Goal: Task Accomplishment & Management: Use online tool/utility

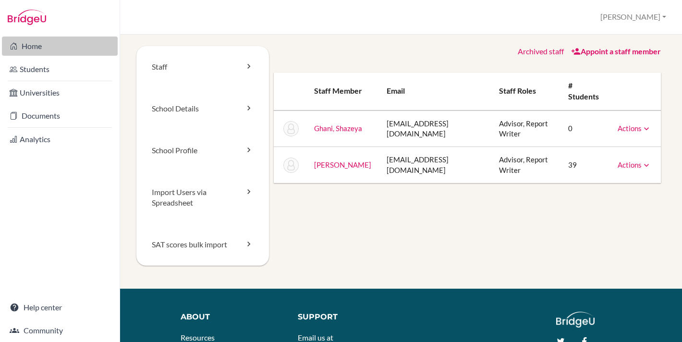
click at [65, 44] on link "Home" at bounding box center [60, 46] width 116 height 19
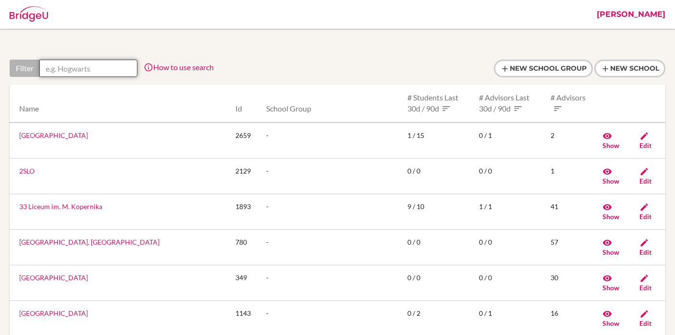
click at [99, 68] on input "text" at bounding box center [88, 68] width 98 height 17
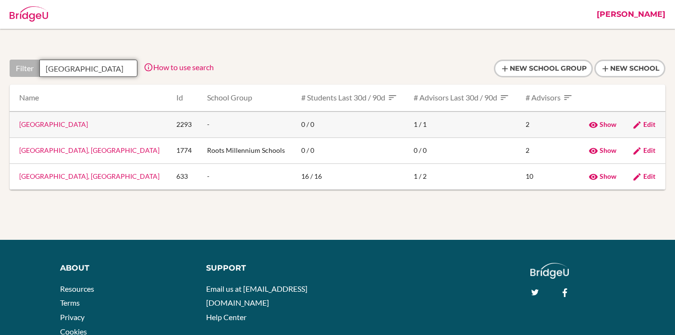
type input "karachi"
click at [77, 123] on link "Karachi American School" at bounding box center [53, 124] width 69 height 8
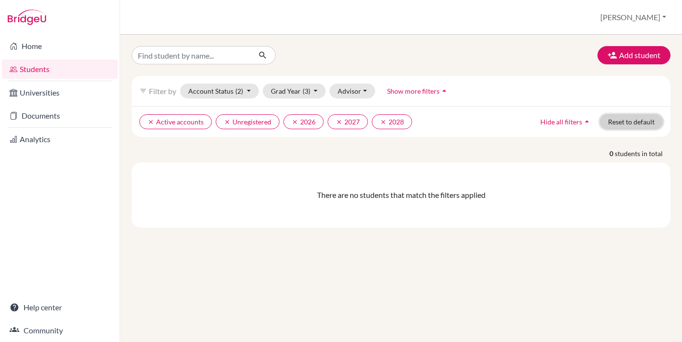
click at [633, 121] on button "Reset to default" at bounding box center [631, 121] width 63 height 15
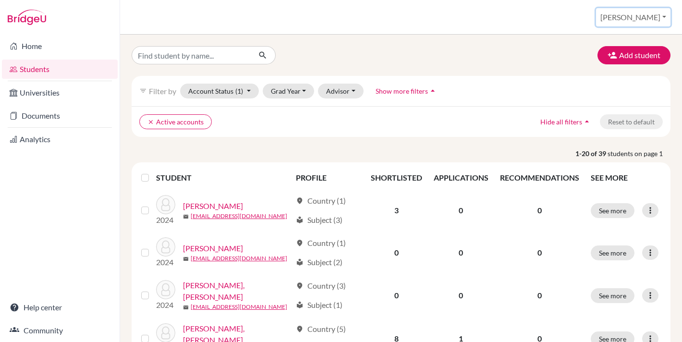
click at [642, 18] on button "[PERSON_NAME]" at bounding box center [633, 17] width 74 height 18
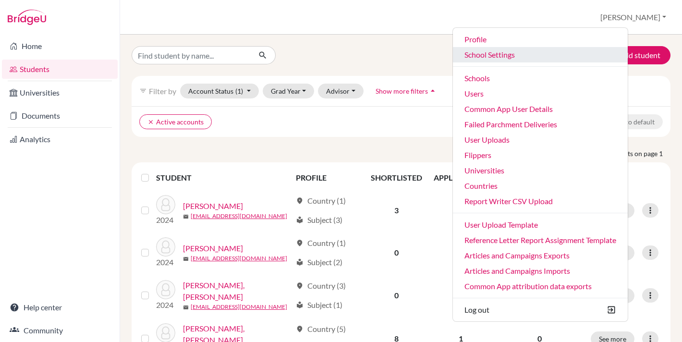
click at [523, 57] on link "School Settings" at bounding box center [540, 54] width 175 height 15
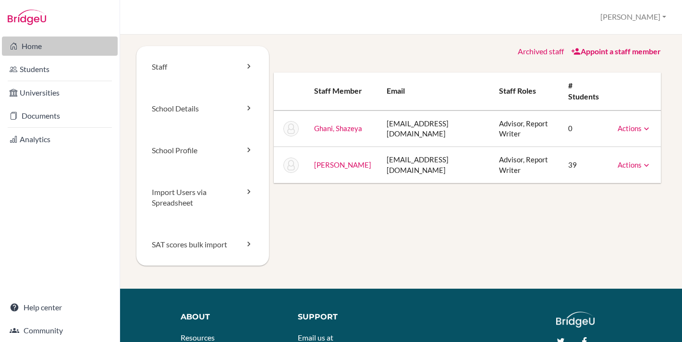
click at [47, 42] on link "Home" at bounding box center [60, 46] width 116 height 19
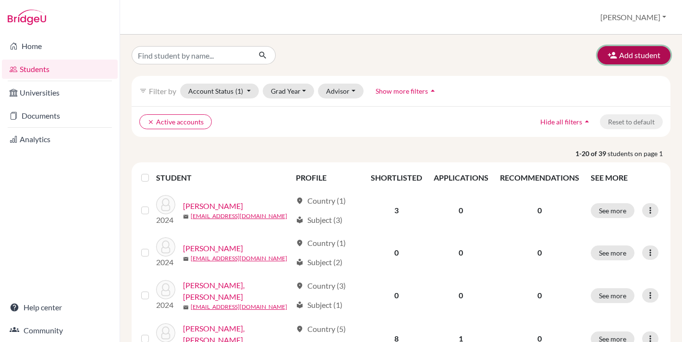
click at [629, 56] on button "Add student" at bounding box center [634, 55] width 73 height 18
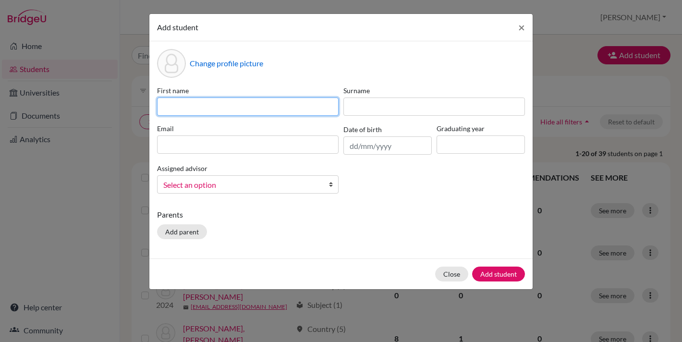
click at [242, 106] on input at bounding box center [248, 107] width 182 height 18
click at [261, 89] on label "First name" at bounding box center [248, 91] width 182 height 10
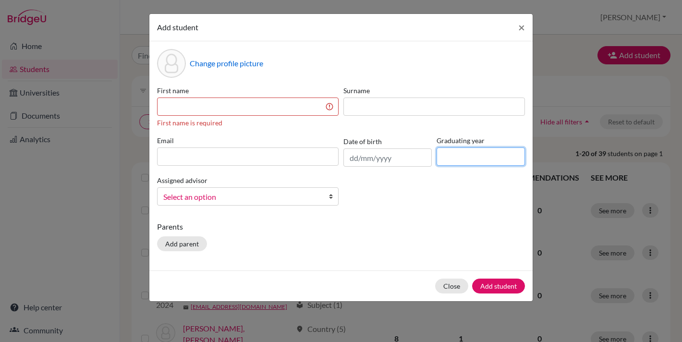
click at [492, 160] on input at bounding box center [481, 156] width 88 height 18
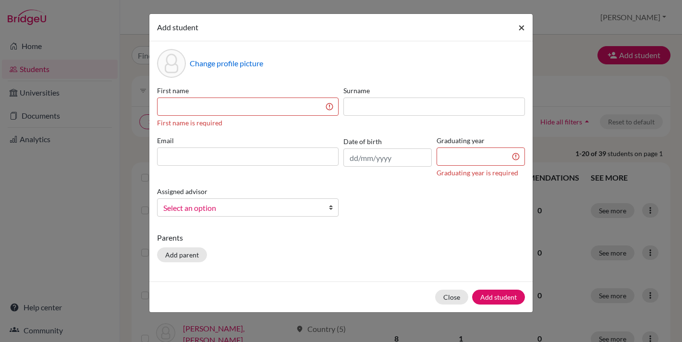
click at [522, 24] on span "×" at bounding box center [521, 27] width 7 height 14
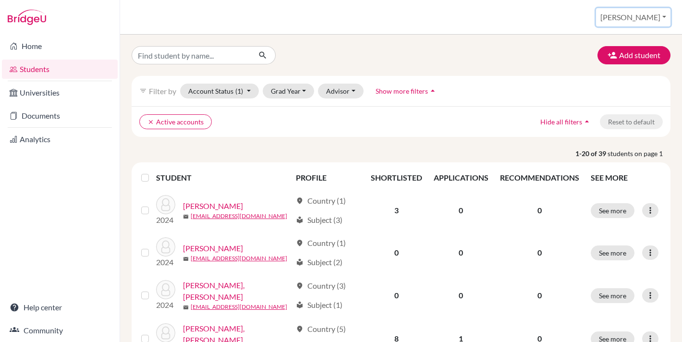
click at [651, 17] on button "[PERSON_NAME]" at bounding box center [633, 17] width 74 height 18
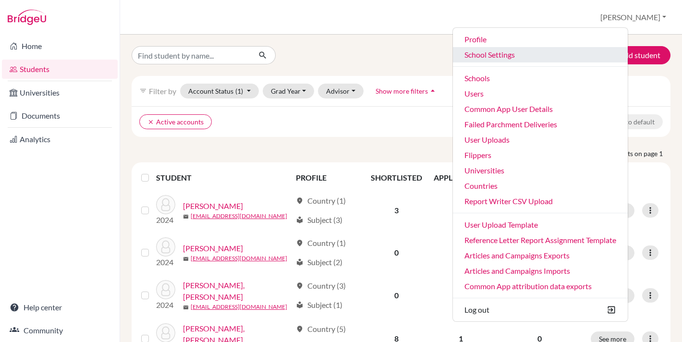
click at [558, 54] on link "School Settings" at bounding box center [540, 54] width 175 height 15
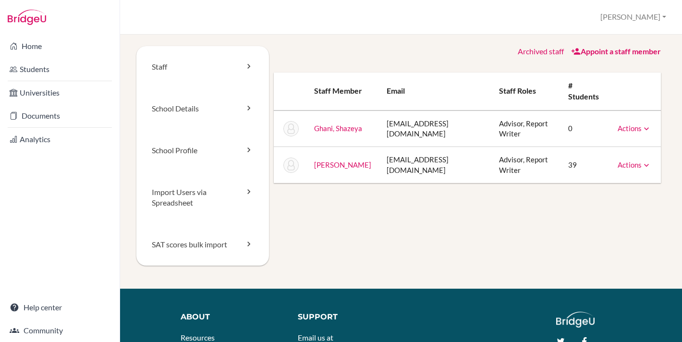
click at [612, 52] on link "Appoint a staff member" at bounding box center [616, 51] width 90 height 9
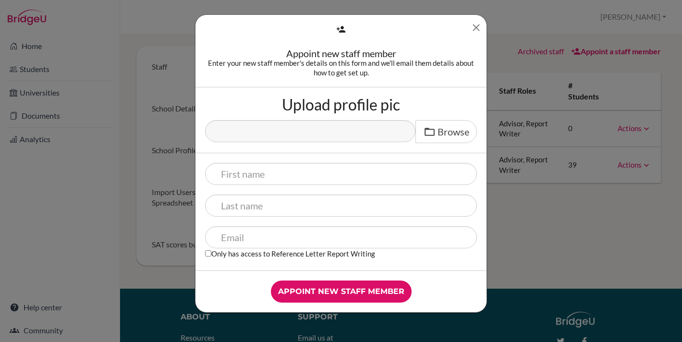
click at [472, 26] on icon "Close" at bounding box center [476, 28] width 12 height 12
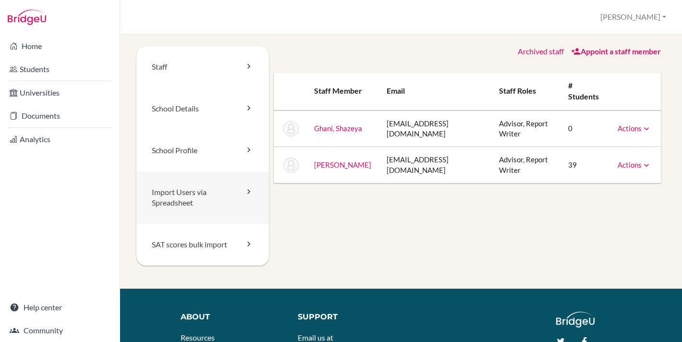
click at [210, 200] on link "Import Users via Spreadsheet" at bounding box center [202, 198] width 133 height 53
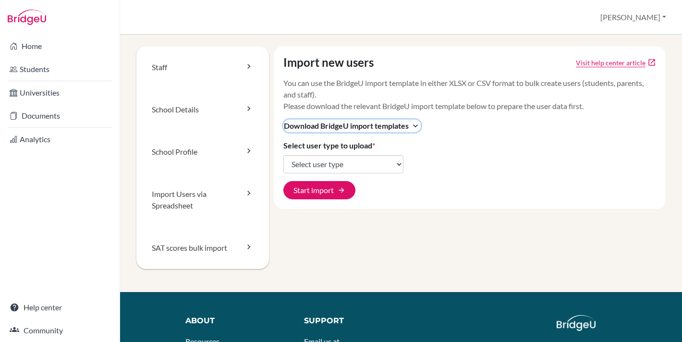
click at [318, 123] on span "Download BridgeU import templates" at bounding box center [346, 126] width 125 height 12
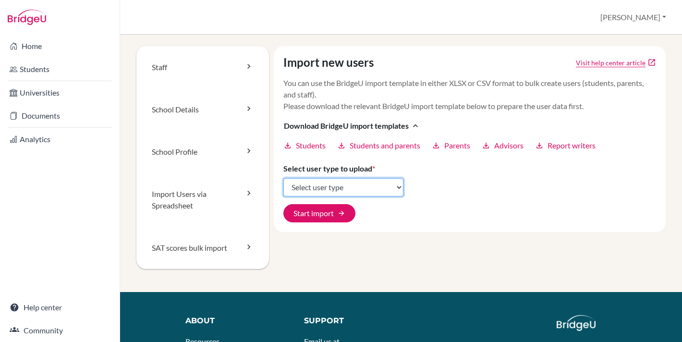
click at [338, 191] on select "Select user type Students Students and parents Parents Advisors Report writers" at bounding box center [343, 187] width 120 height 18
select select "students"
click at [283, 178] on select "Select user type Students Students and parents Parents Advisors Report writers" at bounding box center [343, 187] width 120 height 18
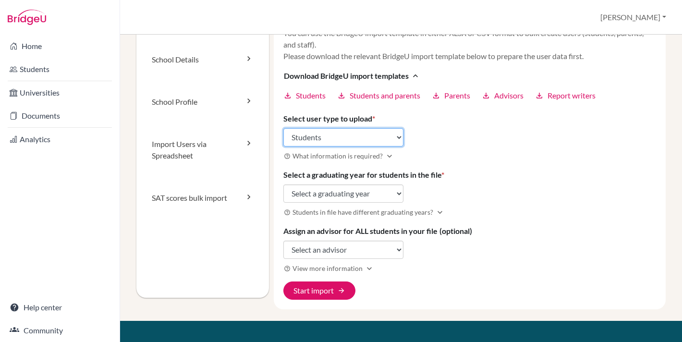
scroll to position [52, 0]
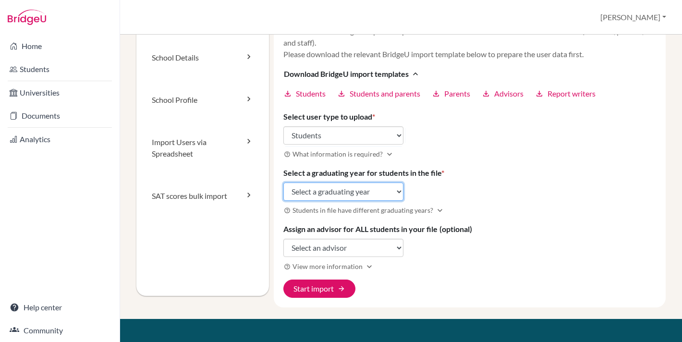
click at [345, 188] on select "Select a graduating year 2024 2025 2026 2027 2028 2029" at bounding box center [343, 192] width 120 height 18
select select "2027"
click at [283, 183] on select "Select a graduating year 2024 2025 2026 2027 2028 2029" at bounding box center [343, 192] width 120 height 18
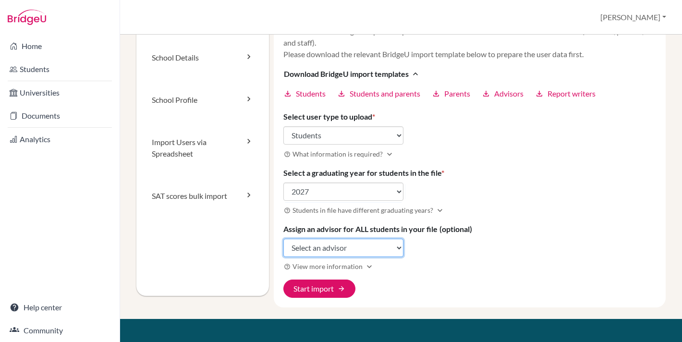
click at [333, 243] on select "Select an advisor Shazeya Ghani Kirk Jopowicz Fatima Zafar" at bounding box center [343, 248] width 120 height 18
select select "472417"
click at [283, 239] on select "Select an advisor Shazeya Ghani Kirk Jopowicz Fatima Zafar" at bounding box center [343, 248] width 120 height 18
click at [499, 226] on div "Import new users Visit help center article open_in_new You can use the BridgeU …" at bounding box center [470, 150] width 393 height 313
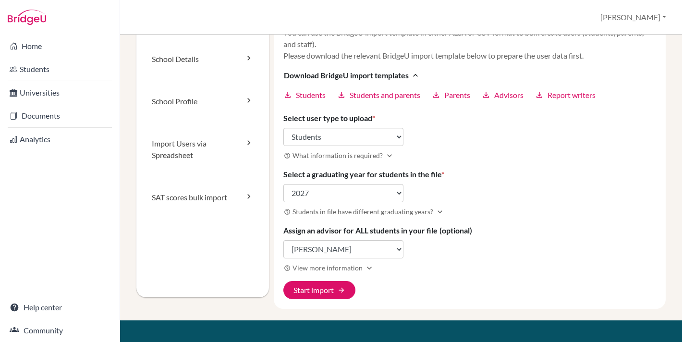
scroll to position [50, 0]
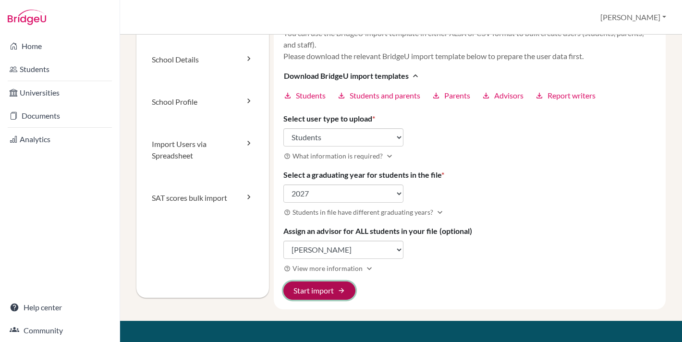
click at [319, 291] on button "Start import arrow_forward" at bounding box center [319, 291] width 72 height 18
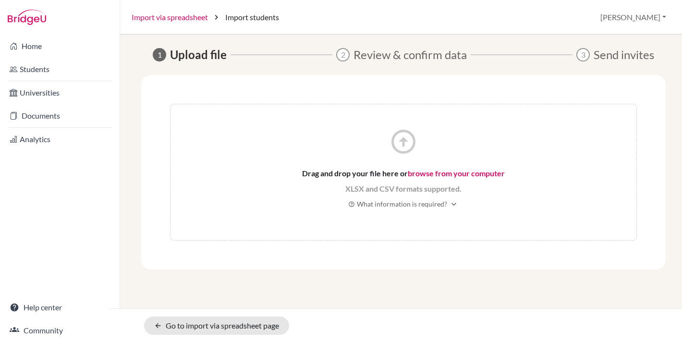
click at [184, 18] on link "Import via spreadsheet" at bounding box center [170, 18] width 76 height 12
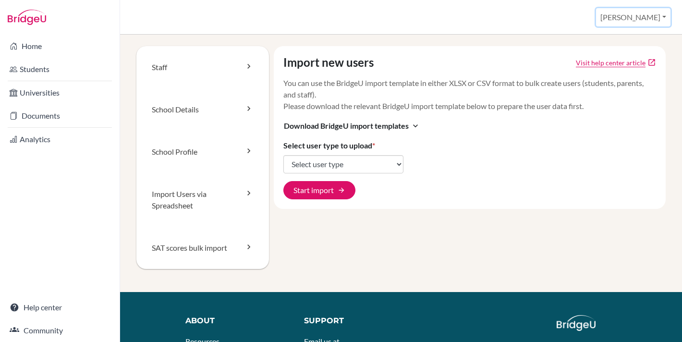
click at [651, 13] on button "[PERSON_NAME]" at bounding box center [633, 17] width 74 height 18
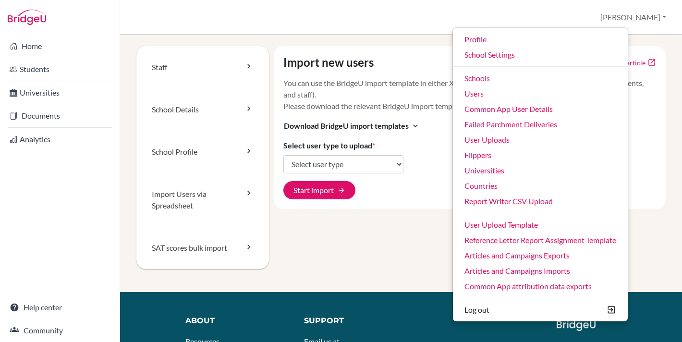
click at [359, 49] on div "Import new users Visit help center article open_in_new You can use the BridgeU …" at bounding box center [470, 127] width 393 height 163
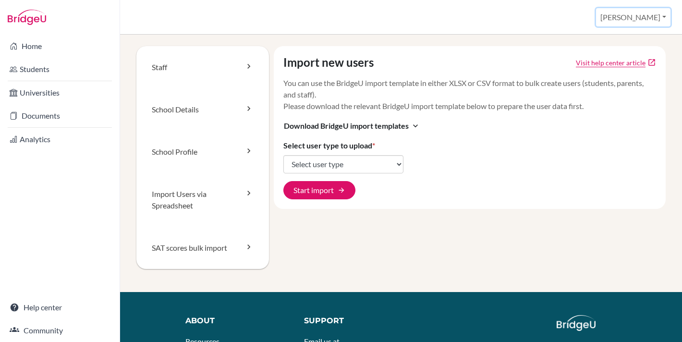
click at [647, 18] on button "[PERSON_NAME]" at bounding box center [633, 17] width 74 height 18
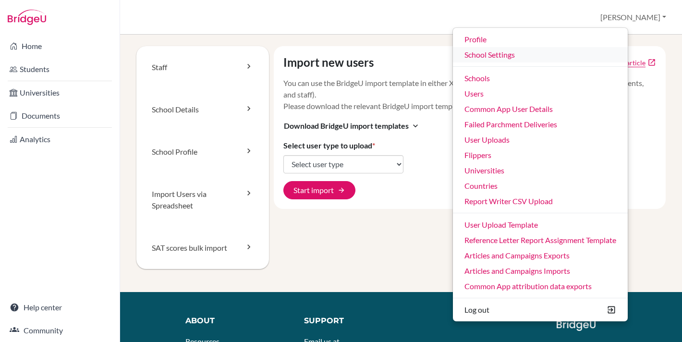
click at [540, 52] on link "School Settings" at bounding box center [540, 54] width 175 height 15
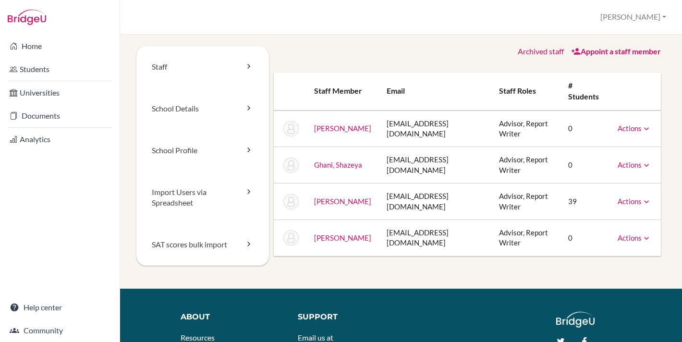
click at [392, 167] on td "[EMAIL_ADDRESS][DOMAIN_NAME]" at bounding box center [435, 165] width 113 height 37
copy tr "[EMAIL_ADDRESS][DOMAIN_NAME]"
